Goal: Task Accomplishment & Management: Complete application form

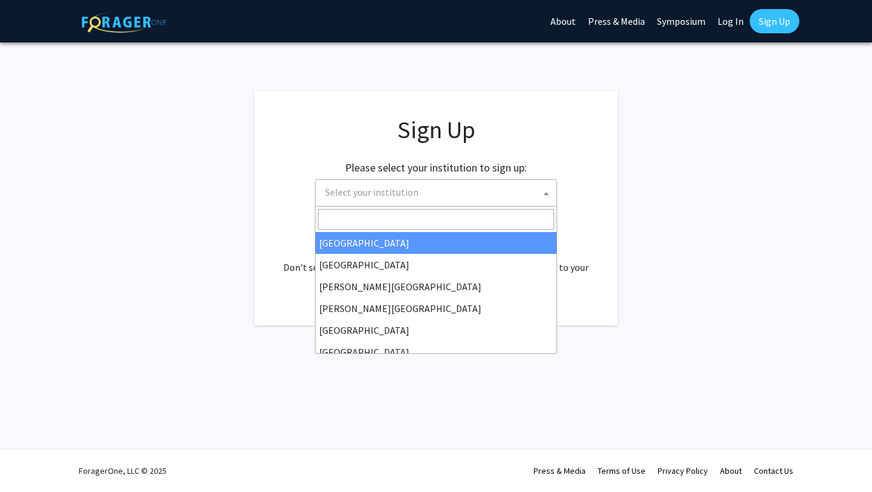
click at [523, 201] on span "Select your institution" at bounding box center [438, 192] width 236 height 25
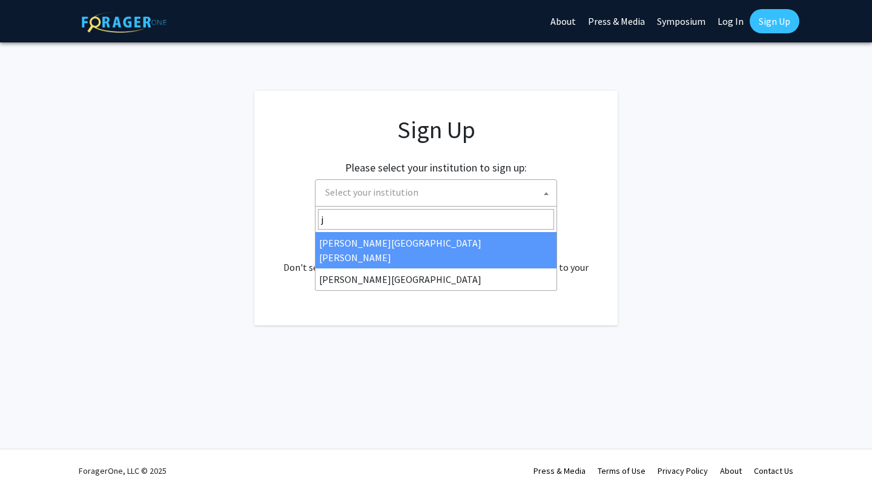
type input "j"
select select "1"
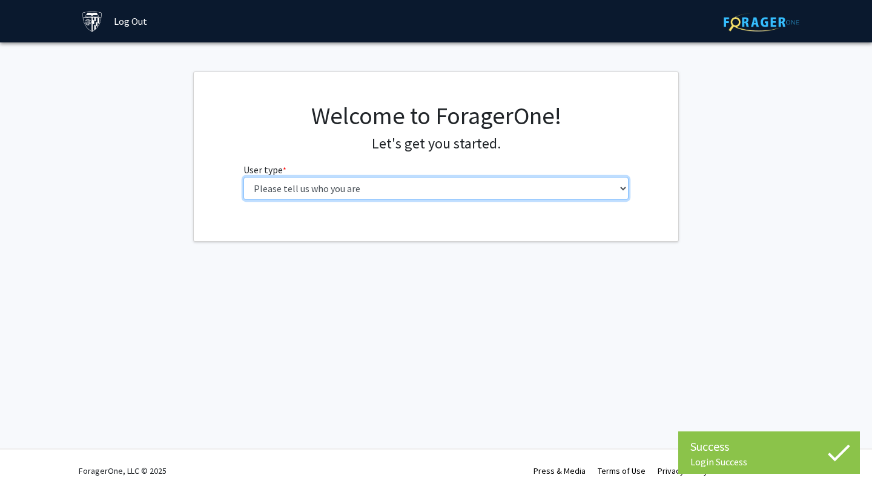
click at [499, 197] on select "Please tell us who you are Undergraduate Student Master's Student Doctoral Cand…" at bounding box center [437, 188] width 386 height 23
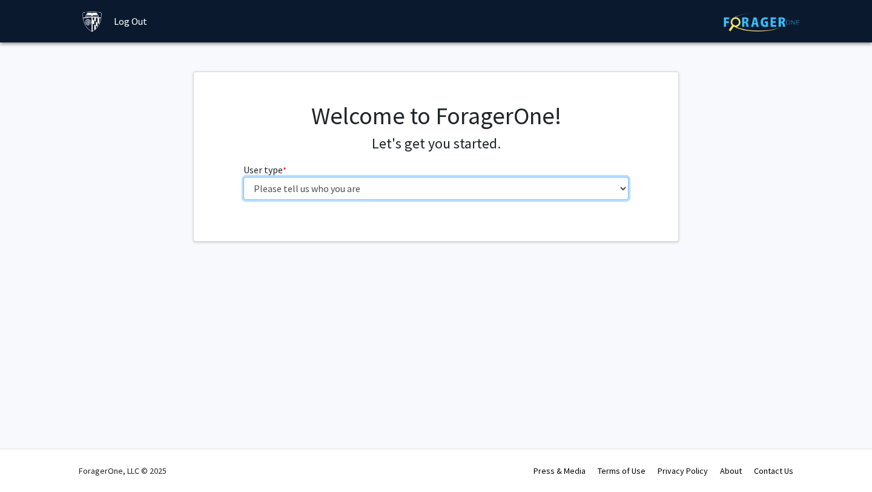
select select "2: masters"
click at [244, 177] on select "Please tell us who you are Undergraduate Student Master's Student Doctoral Cand…" at bounding box center [437, 188] width 386 height 23
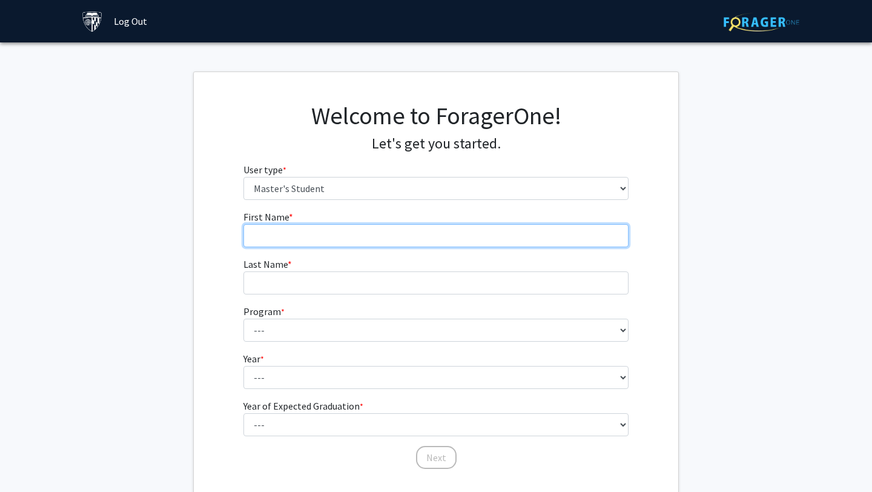
click at [484, 243] on input "First Name * required" at bounding box center [437, 235] width 386 height 23
type input "Ahmed Mahfooz Ali"
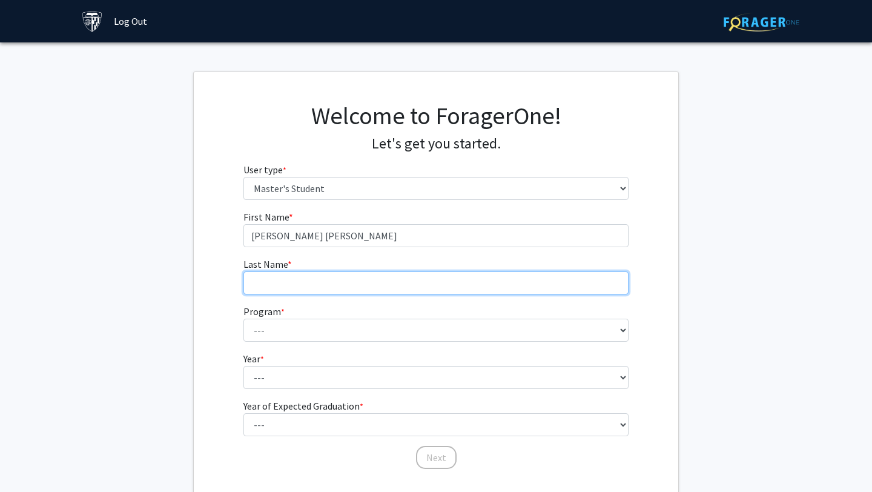
type input "Khan"
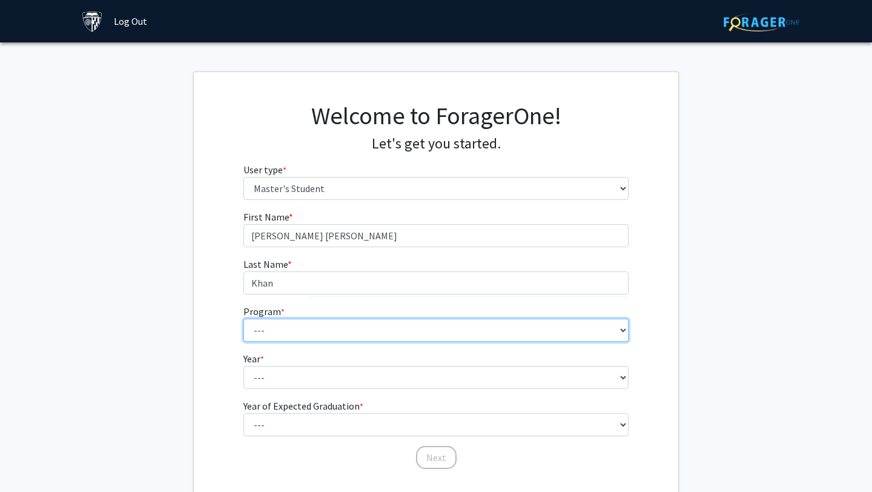
click at [397, 334] on select "--- Anatomy Education Applied and Computational Mathematics Applied Biomedical …" at bounding box center [437, 330] width 386 height 23
select select "145: 144"
click at [244, 319] on select "--- Anatomy Education Applied and Computational Mathematics Applied Biomedical …" at bounding box center [437, 330] width 386 height 23
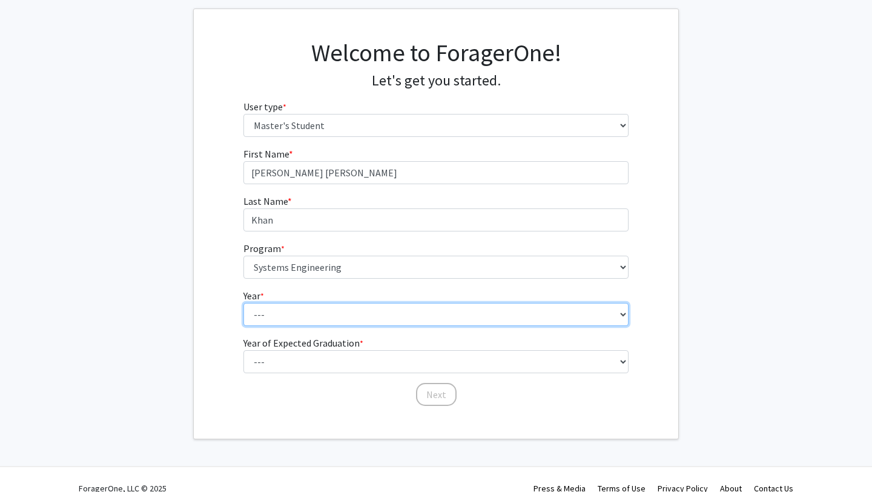
click at [398, 311] on select "--- First Year Second Year" at bounding box center [437, 314] width 386 height 23
select select "1: first_year"
click at [244, 303] on select "--- First Year Second Year" at bounding box center [437, 314] width 386 height 23
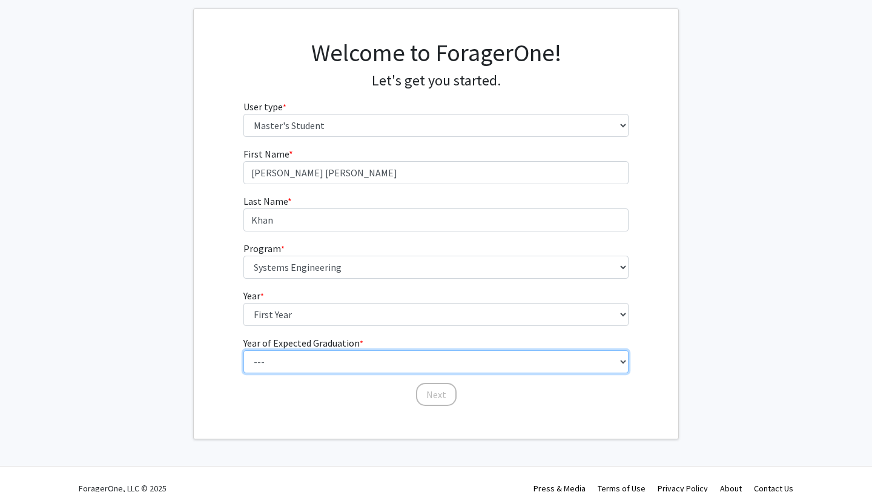
click at [401, 356] on select "--- 2025 2026 2027 2028 2029 2030 2031 2032 2033 2034" at bounding box center [437, 361] width 386 height 23
select select "3: 2027"
click at [244, 350] on select "--- 2025 2026 2027 2028 2029 2030 2031 2032 2033 2034" at bounding box center [437, 361] width 386 height 23
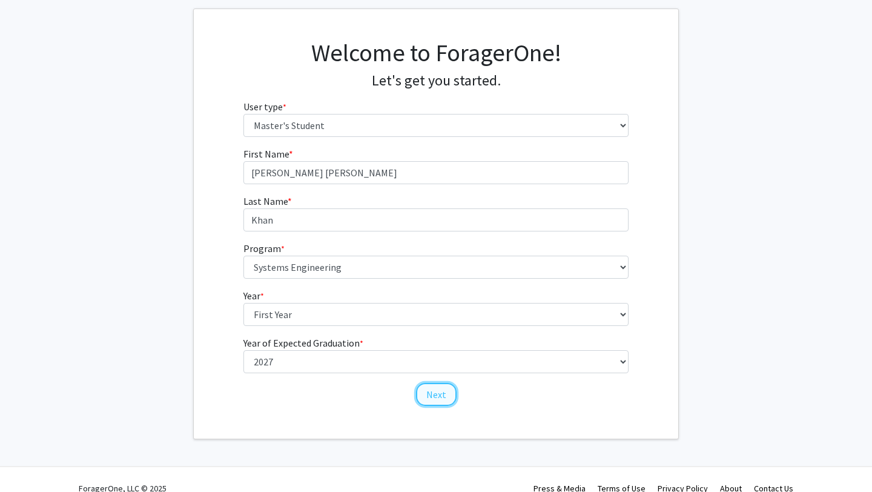
click at [429, 396] on button "Next" at bounding box center [436, 394] width 41 height 23
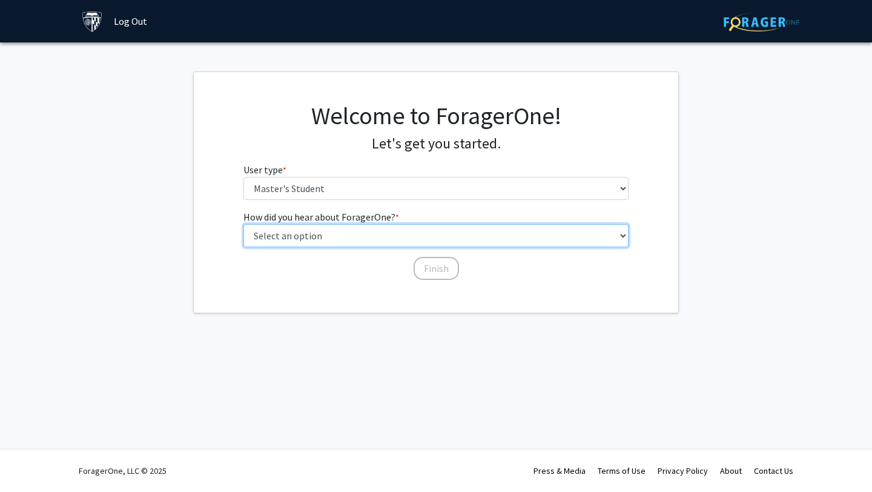
click at [454, 238] on select "Select an option Peer/student recommendation Faculty/staff recommendation Unive…" at bounding box center [437, 235] width 386 height 23
select select "3: university_website"
click at [244, 224] on select "Select an option Peer/student recommendation Faculty/staff recommendation Unive…" at bounding box center [437, 235] width 386 height 23
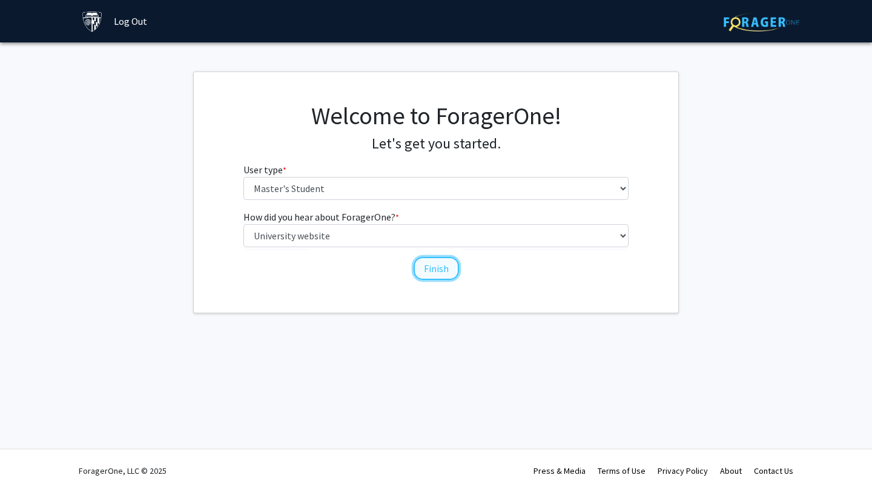
click at [455, 270] on button "Finish" at bounding box center [436, 268] width 45 height 23
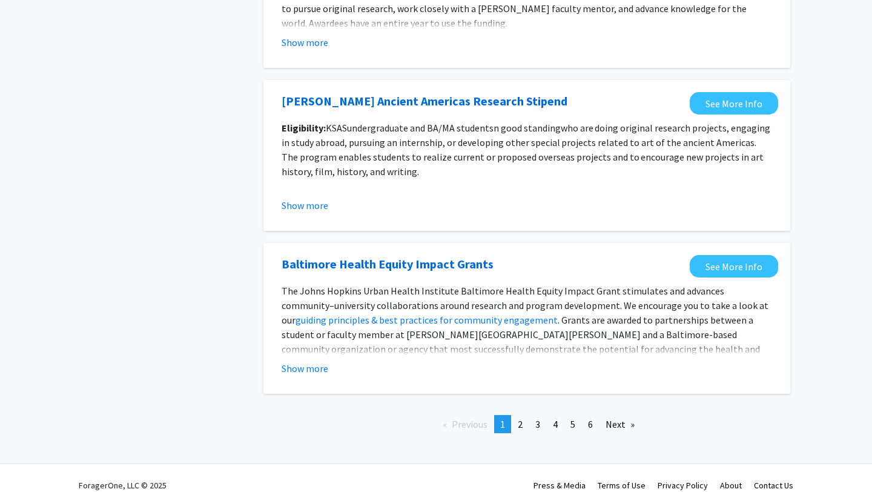
scroll to position [1326, 0]
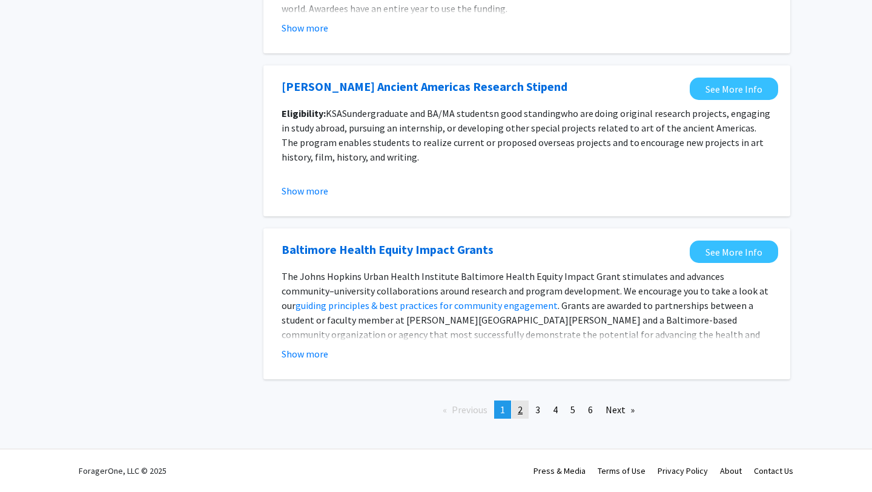
click at [520, 416] on link "page 2" at bounding box center [520, 409] width 17 height 18
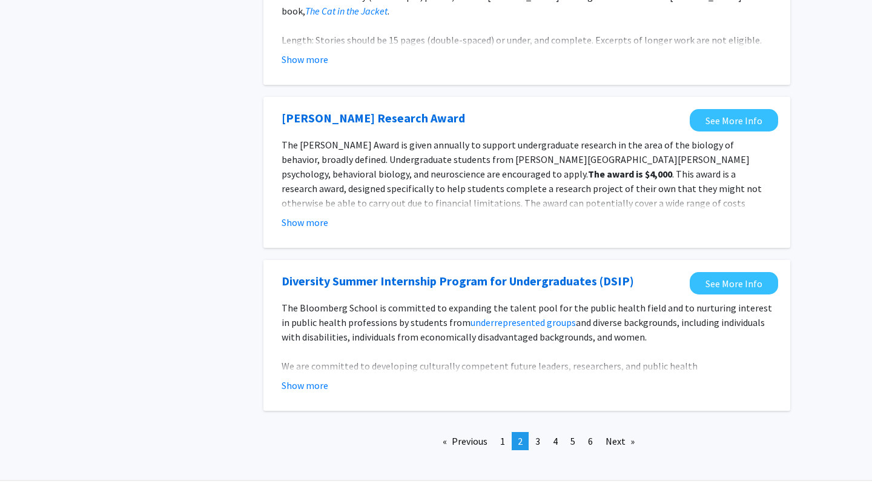
scroll to position [1374, 0]
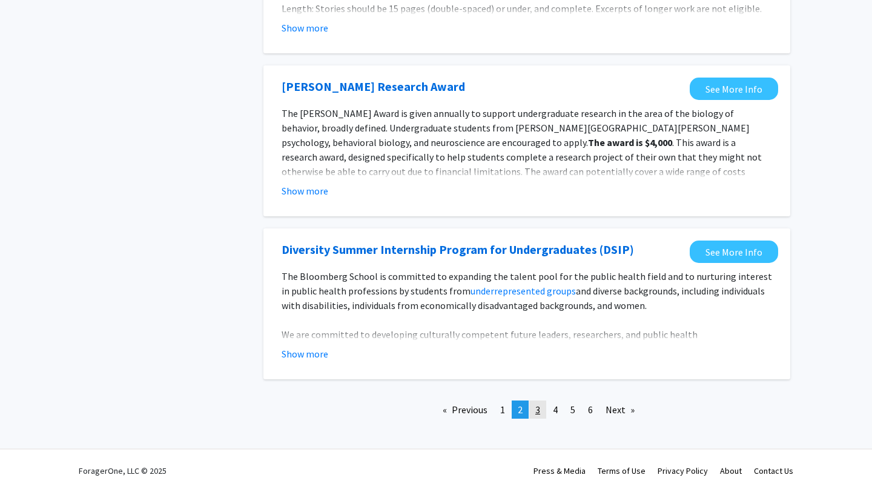
click at [541, 413] on link "page 3" at bounding box center [537, 409] width 17 height 18
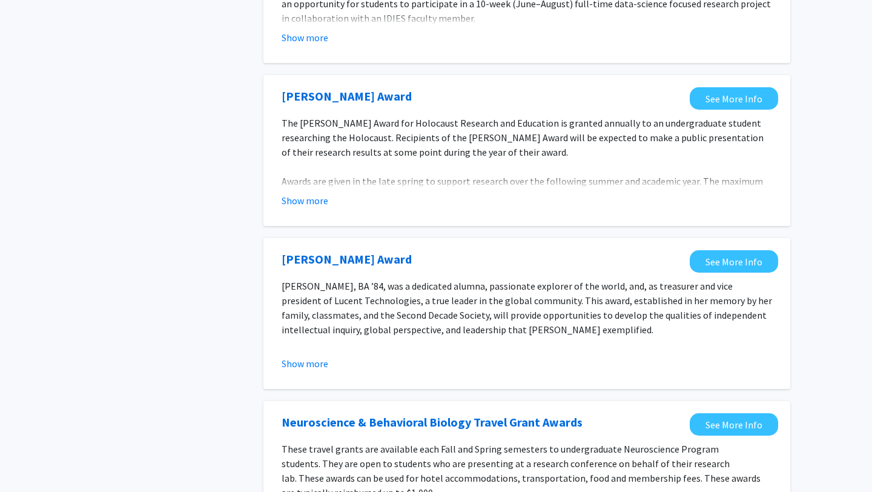
scroll to position [1341, 0]
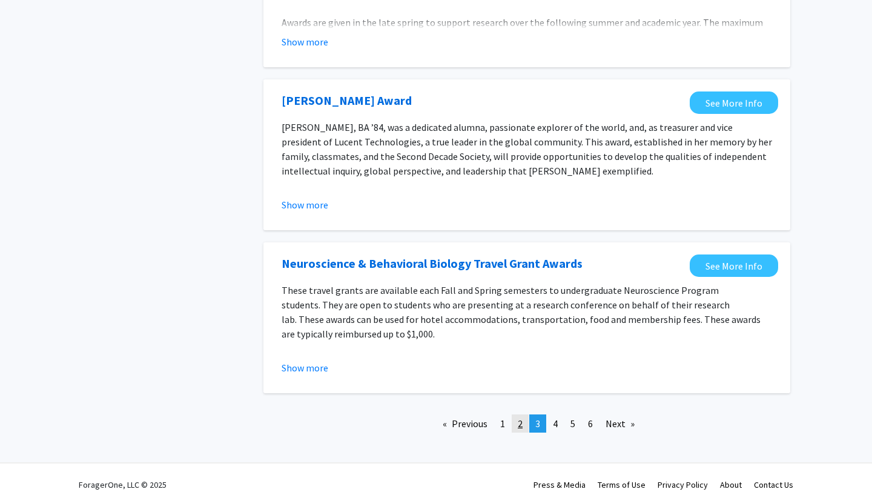
click at [528, 414] on link "page 2" at bounding box center [520, 423] width 17 height 18
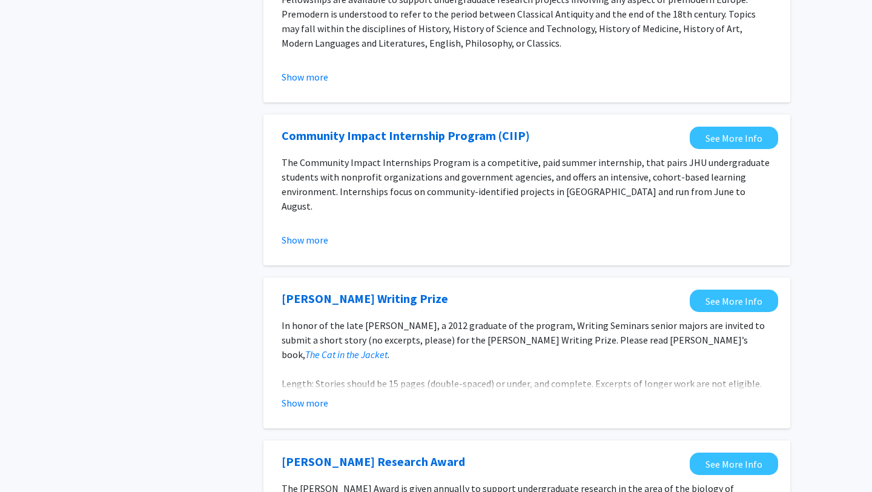
scroll to position [1374, 0]
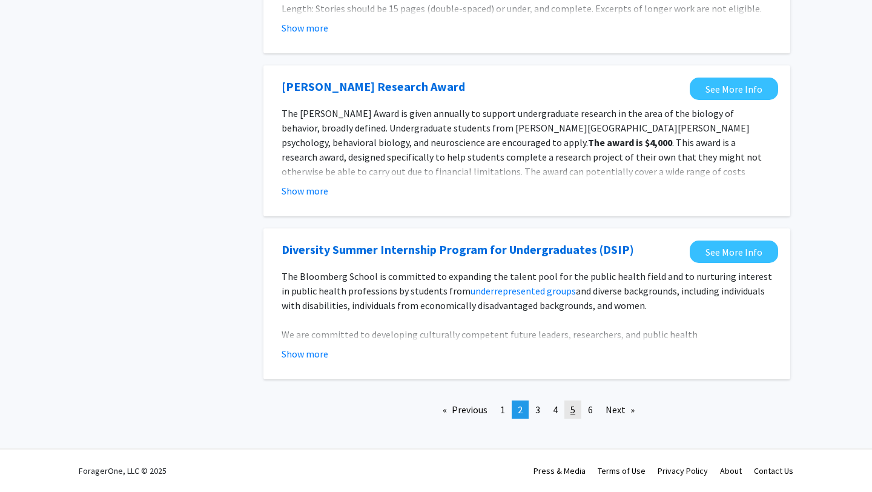
click at [573, 413] on span "5" at bounding box center [573, 409] width 5 height 12
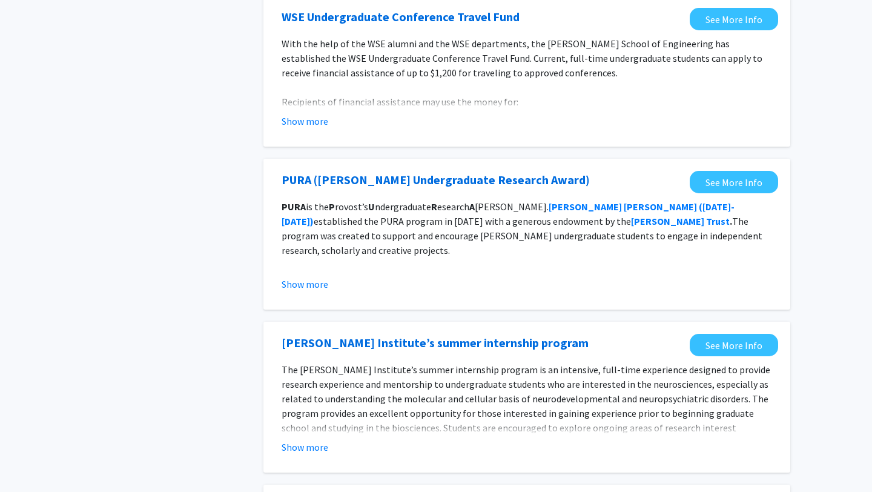
scroll to position [1326, 0]
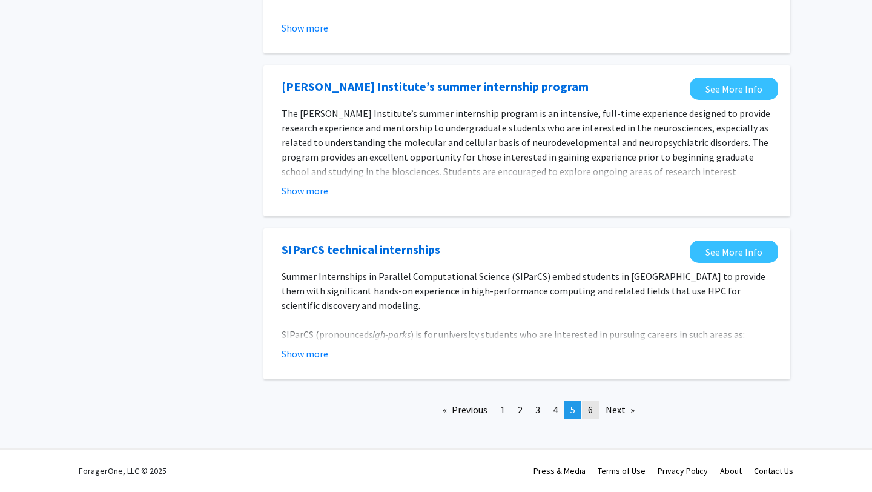
click at [589, 404] on span "6" at bounding box center [590, 409] width 5 height 12
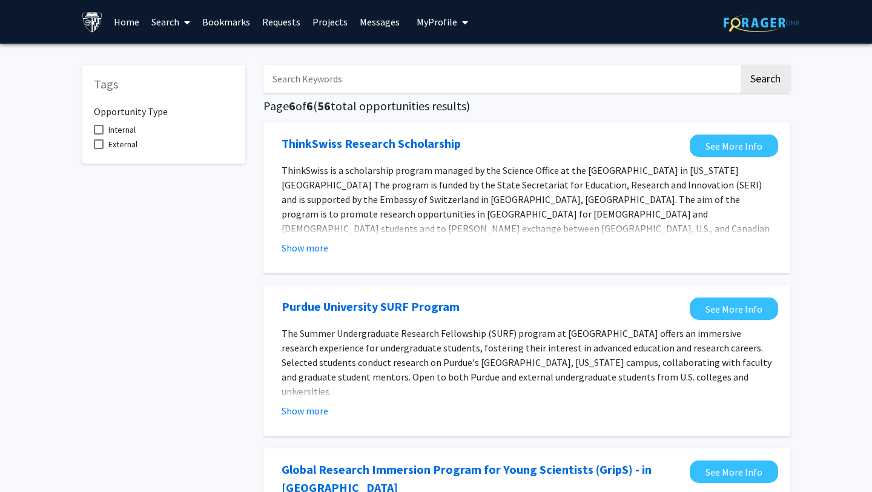
click at [643, 168] on span "ThinkSwiss is a scholarship program managed by the Science Office at the [GEOGR…" at bounding box center [526, 206] width 488 height 85
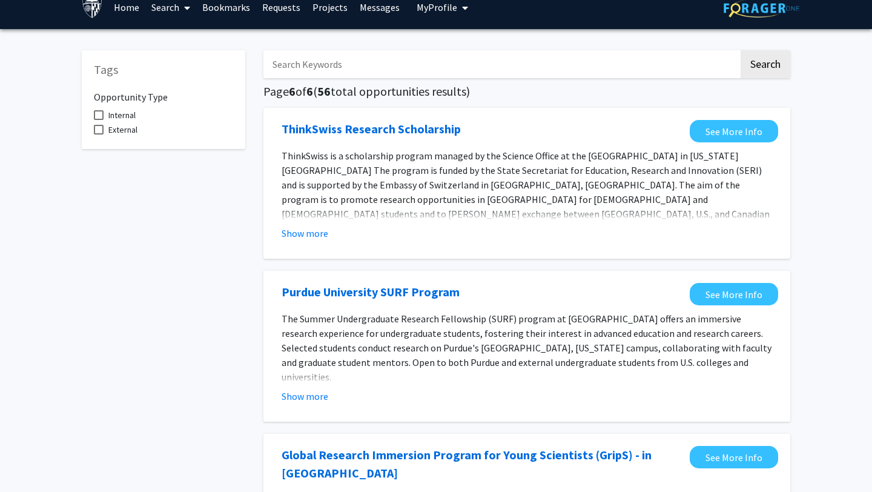
click at [535, 116] on div "ThinkSwiss Research Scholarship See More Info ThinkSwiss is a scholarship progr…" at bounding box center [527, 183] width 527 height 151
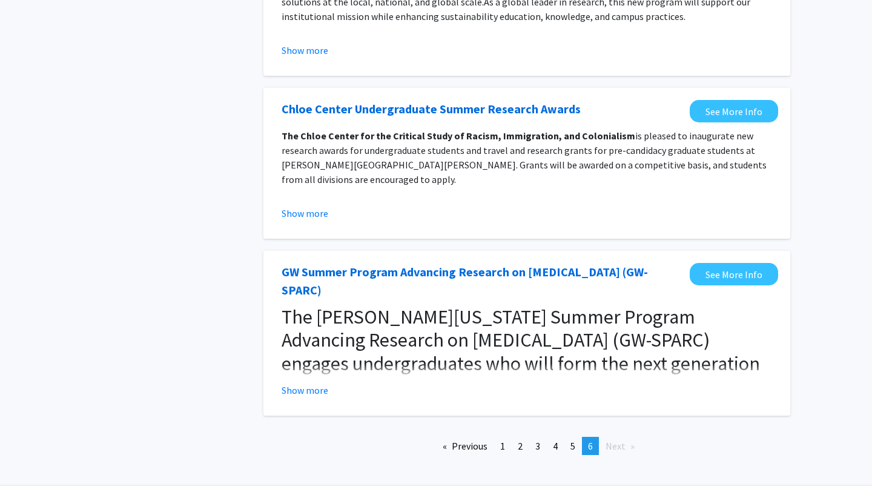
scroll to position [709, 0]
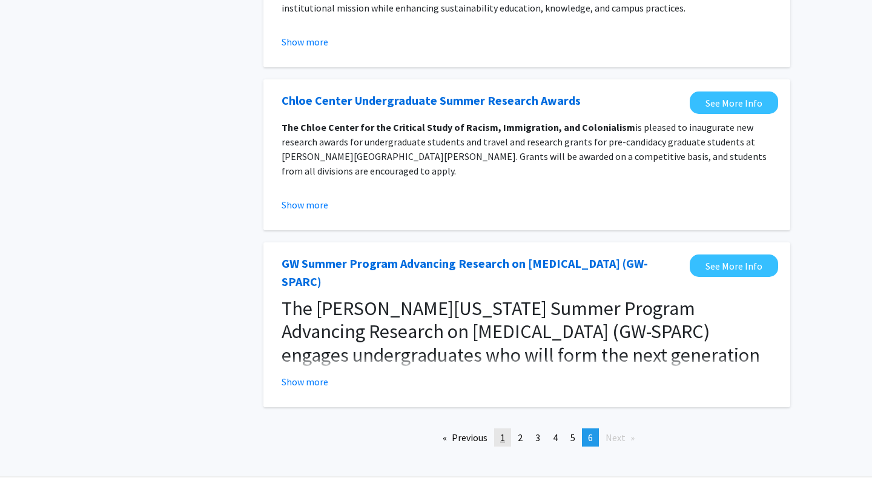
click at [511, 428] on link "page 1" at bounding box center [502, 437] width 17 height 18
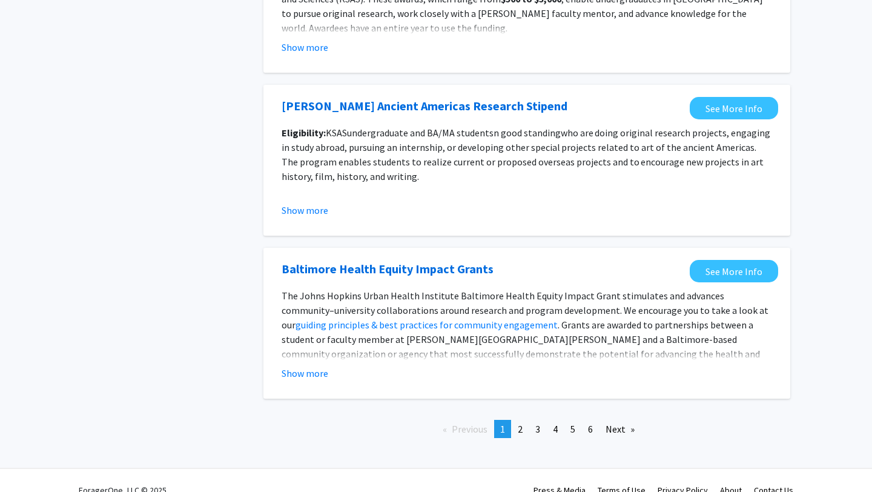
scroll to position [1326, 0]
